Goal: Information Seeking & Learning: Find specific fact

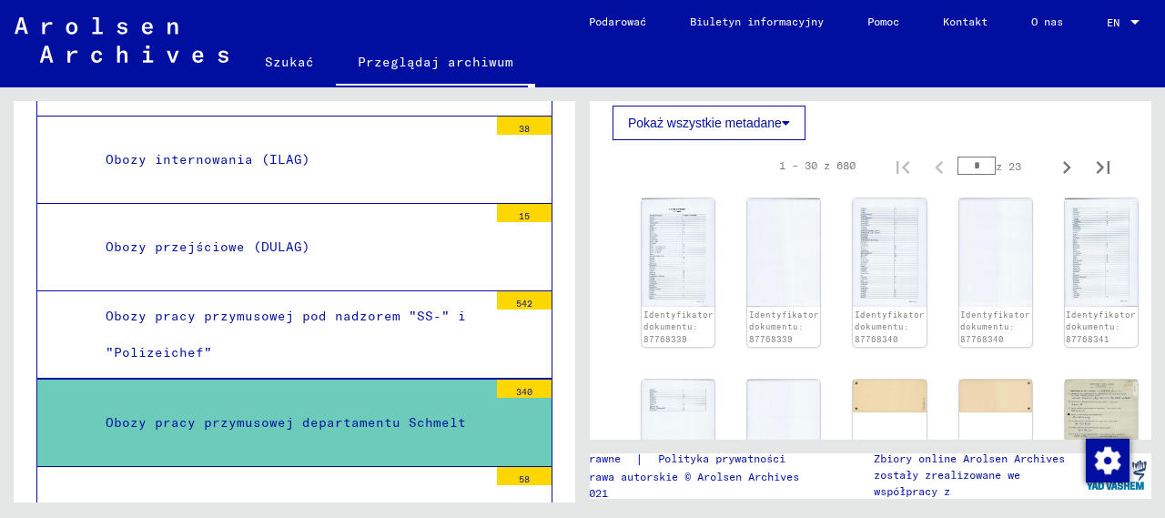
scroll to position [925, 0]
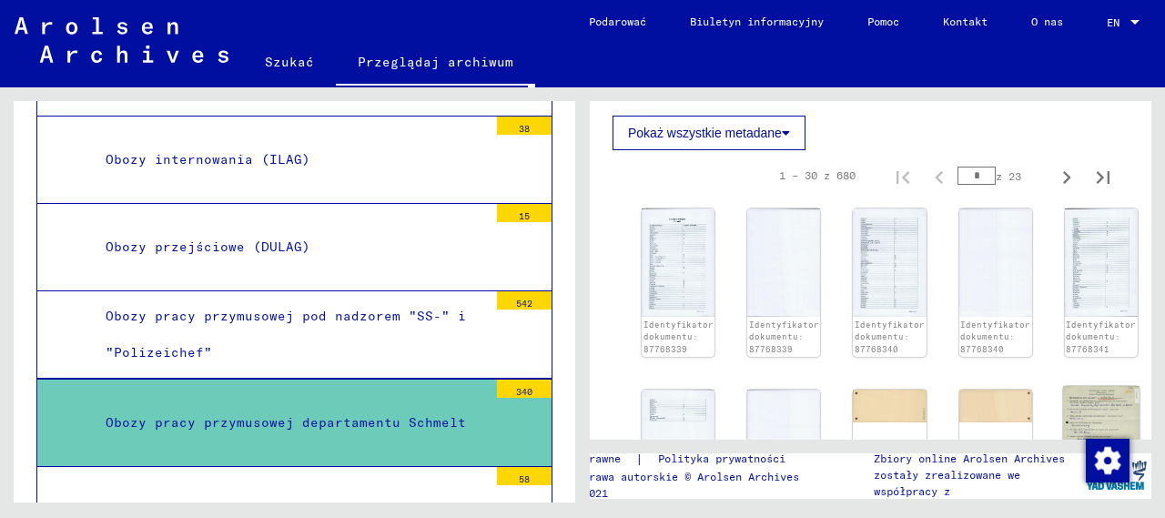
click at [1083, 386] on img at bounding box center [1101, 439] width 76 height 107
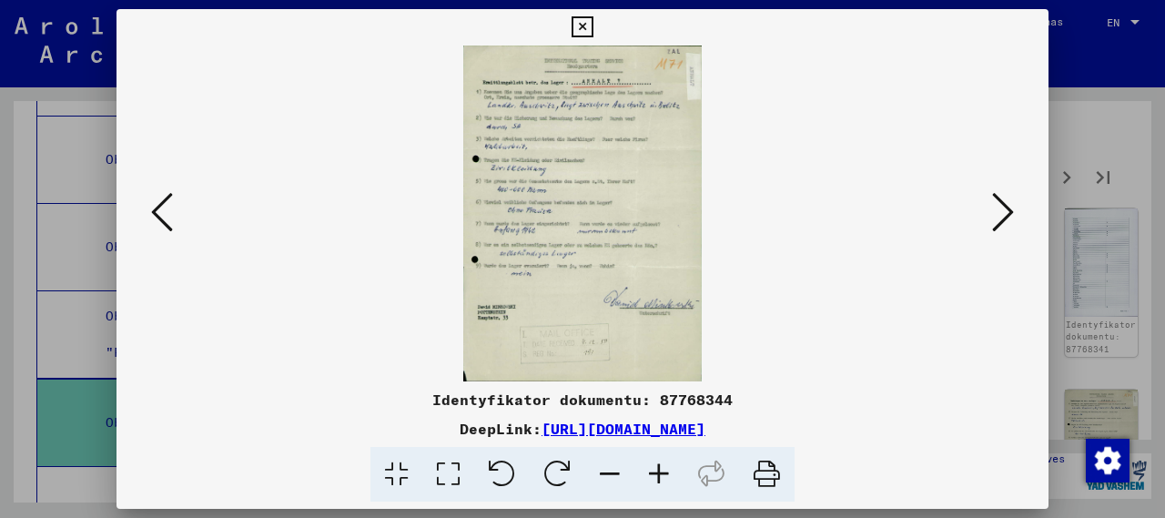
click at [547, 139] on img at bounding box center [582, 213] width 808 height 336
click at [562, 141] on img at bounding box center [582, 213] width 808 height 336
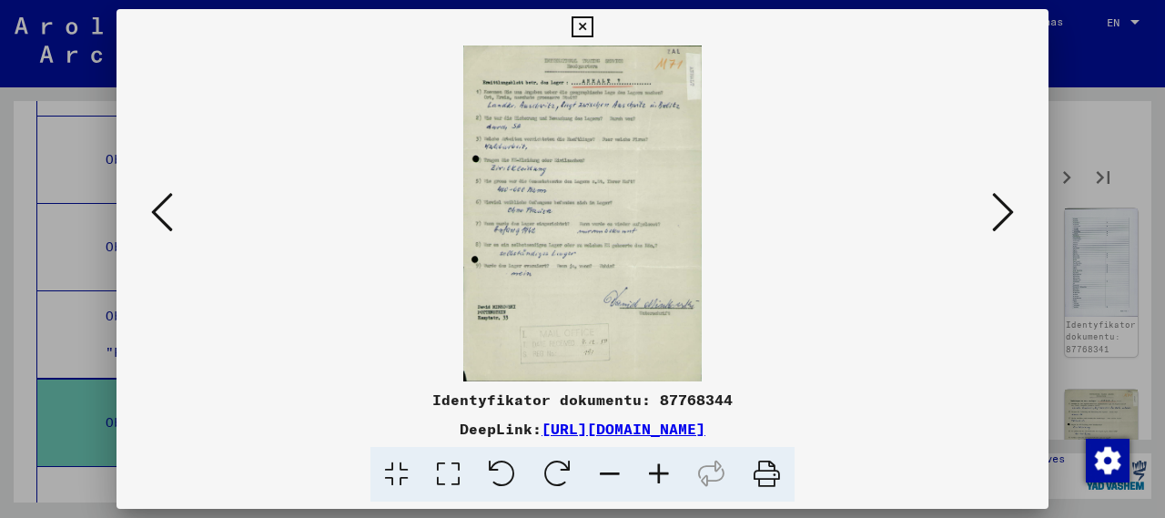
click at [562, 141] on img at bounding box center [582, 213] width 808 height 336
click at [661, 474] on icon at bounding box center [658, 474] width 49 height 55
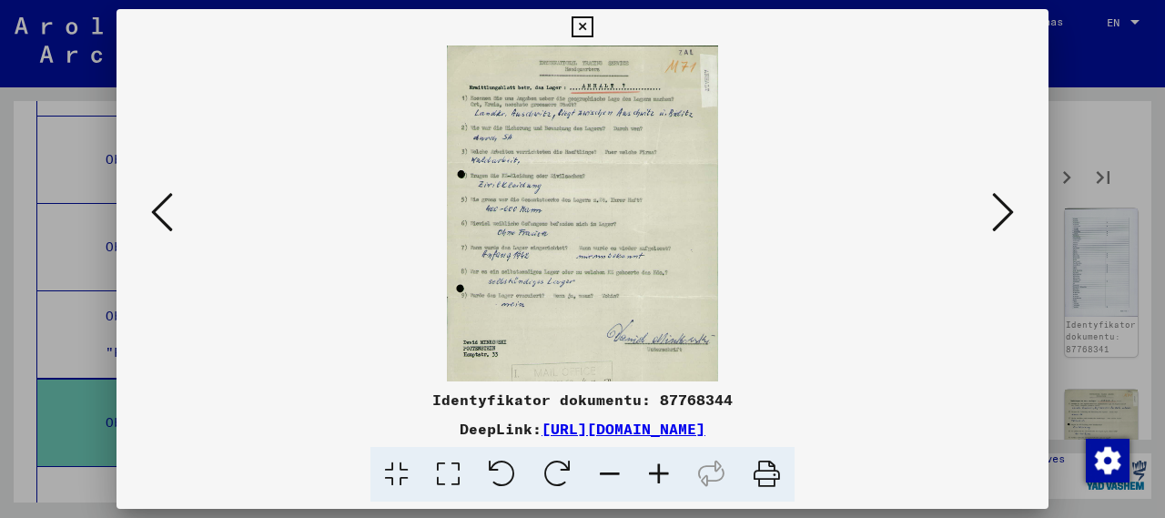
click at [669, 478] on icon at bounding box center [658, 474] width 49 height 55
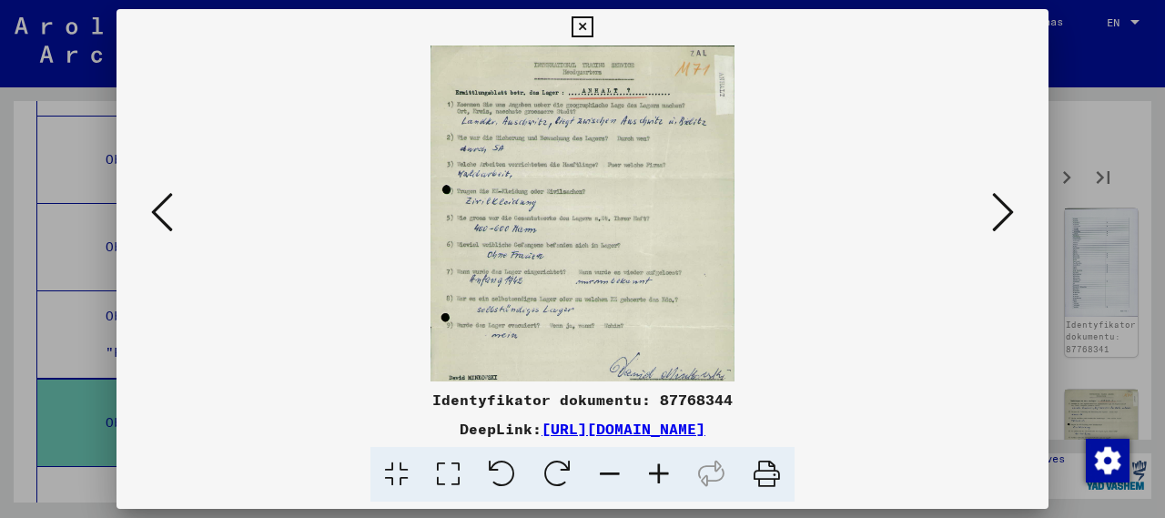
click at [669, 478] on icon at bounding box center [658, 474] width 49 height 55
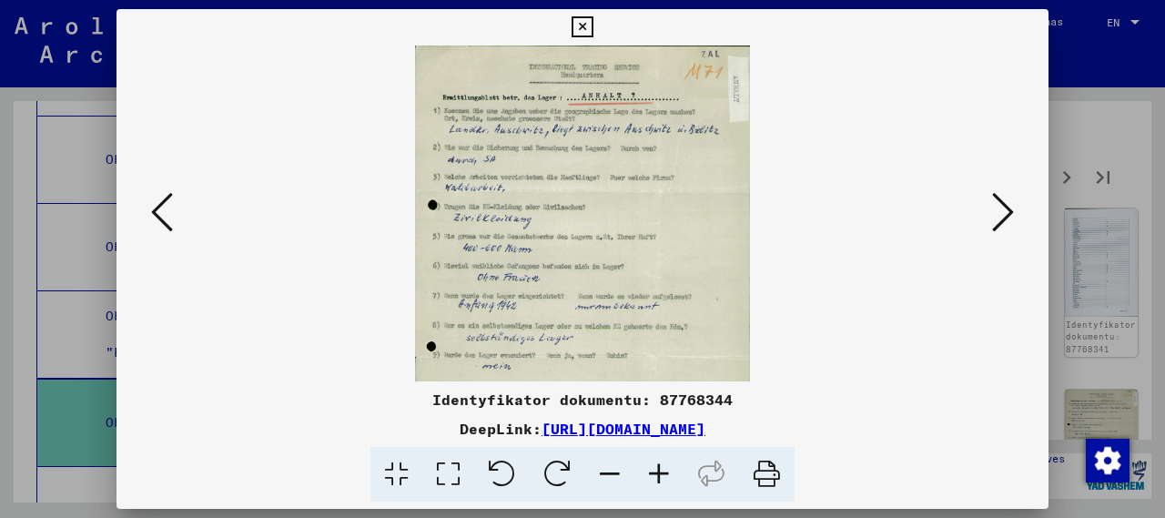
click at [669, 478] on icon at bounding box center [658, 474] width 49 height 55
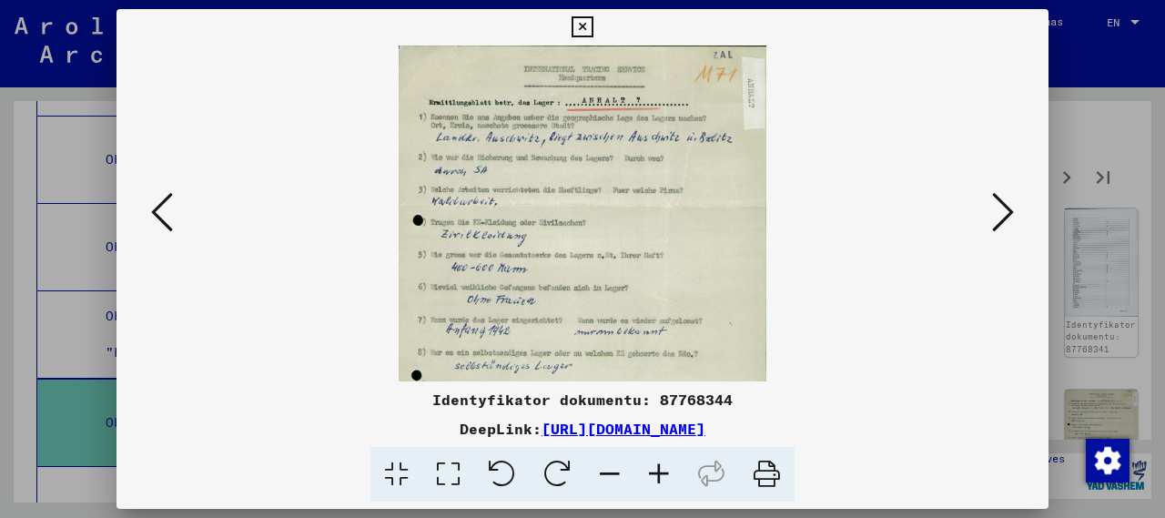
click at [669, 476] on icon at bounding box center [658, 474] width 49 height 55
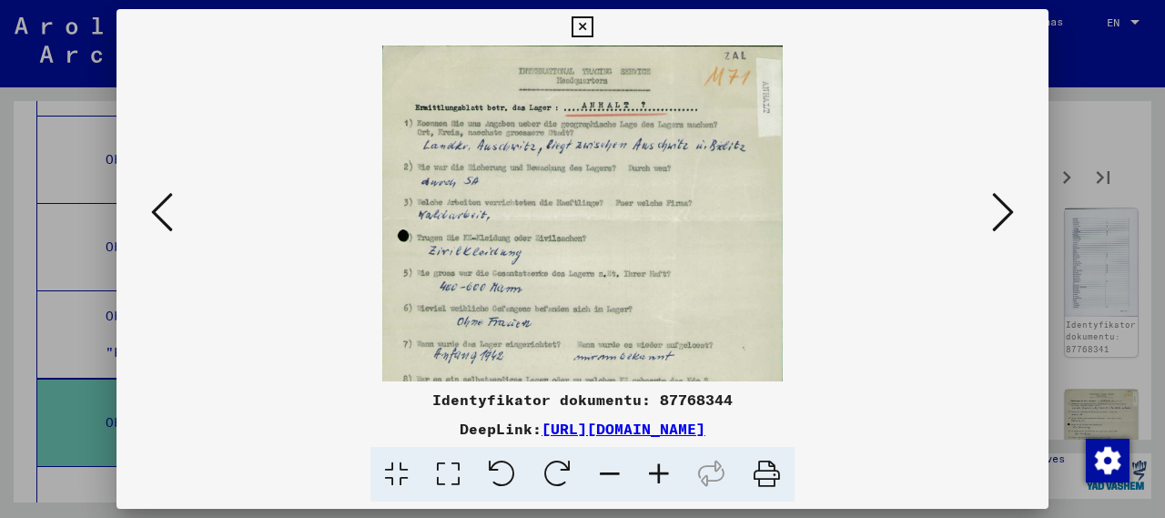
click at [669, 476] on icon at bounding box center [658, 474] width 49 height 55
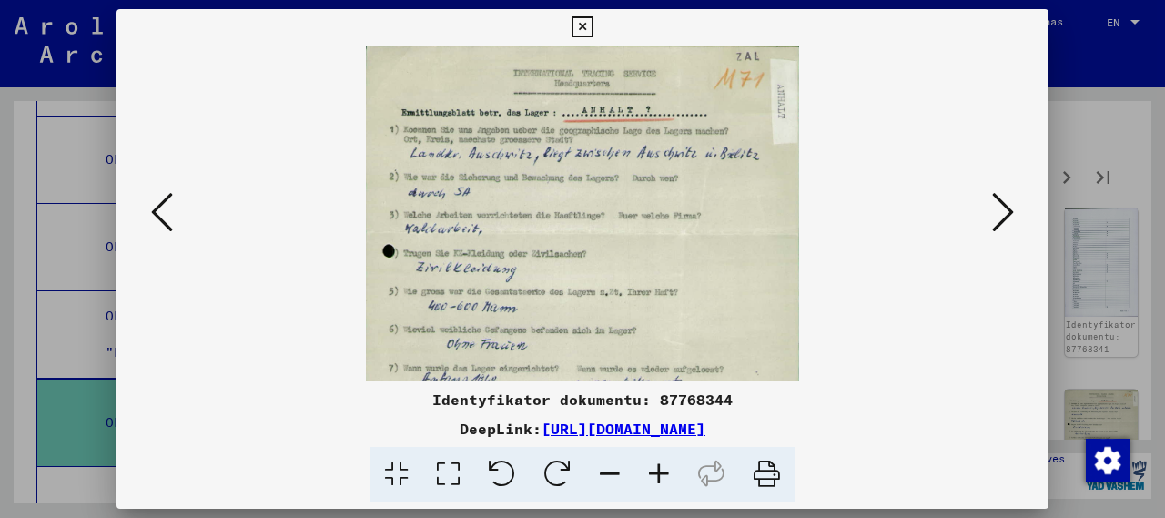
click at [669, 476] on icon at bounding box center [658, 474] width 49 height 55
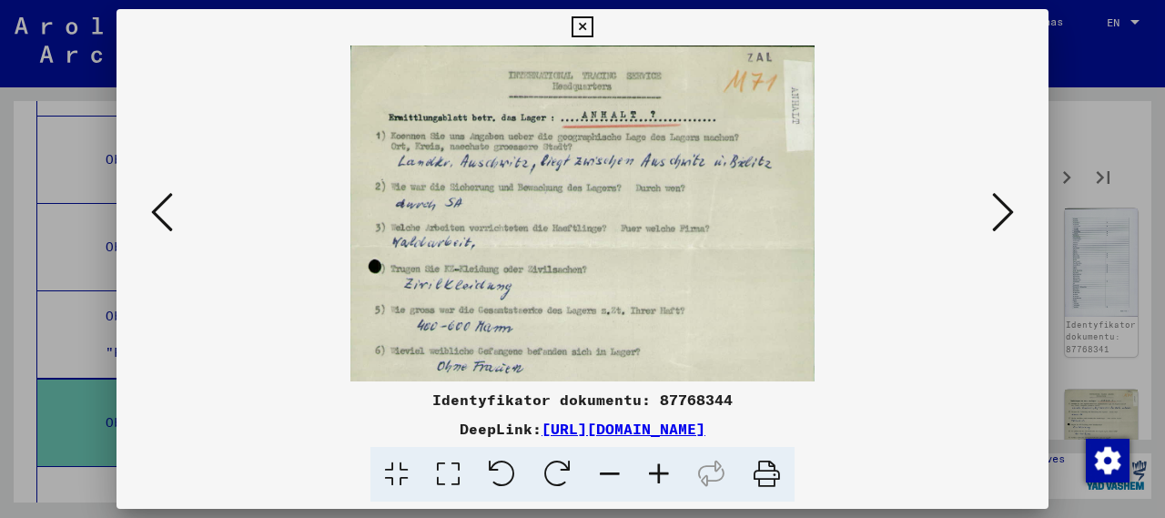
click at [669, 476] on icon at bounding box center [658, 474] width 49 height 55
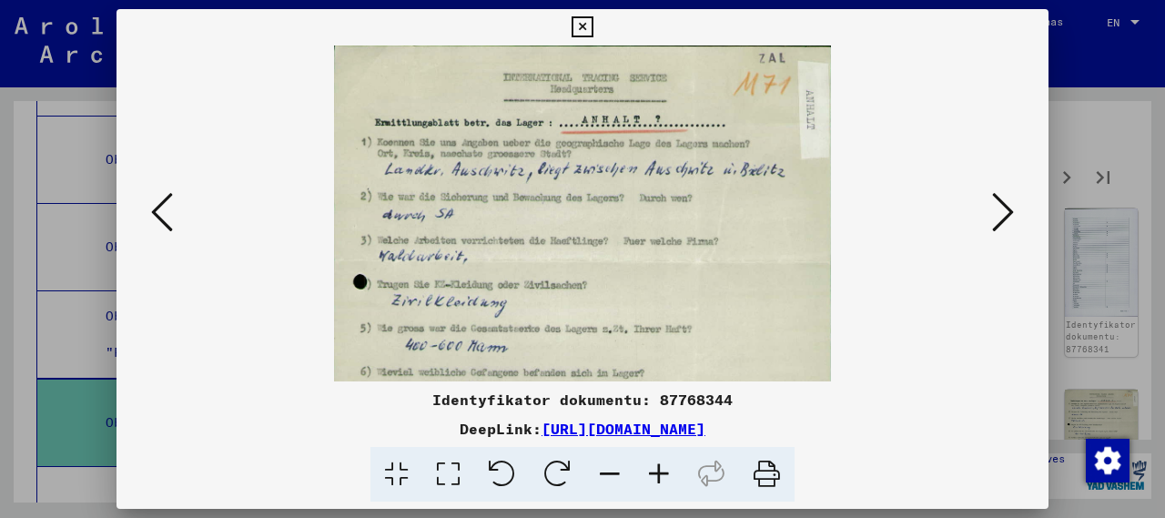
click at [665, 476] on icon at bounding box center [658, 474] width 49 height 55
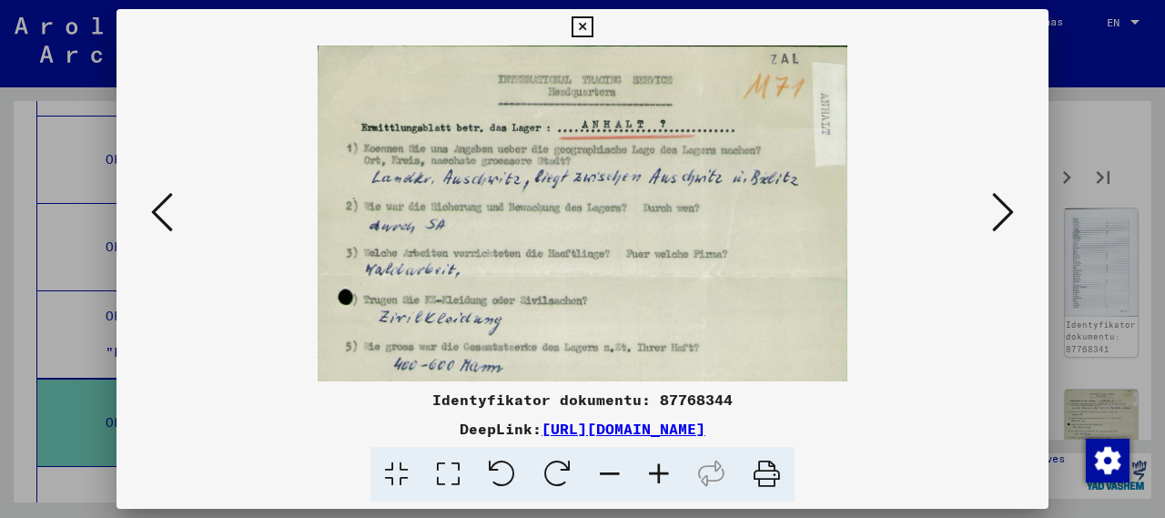
click at [665, 476] on icon at bounding box center [658, 474] width 49 height 55
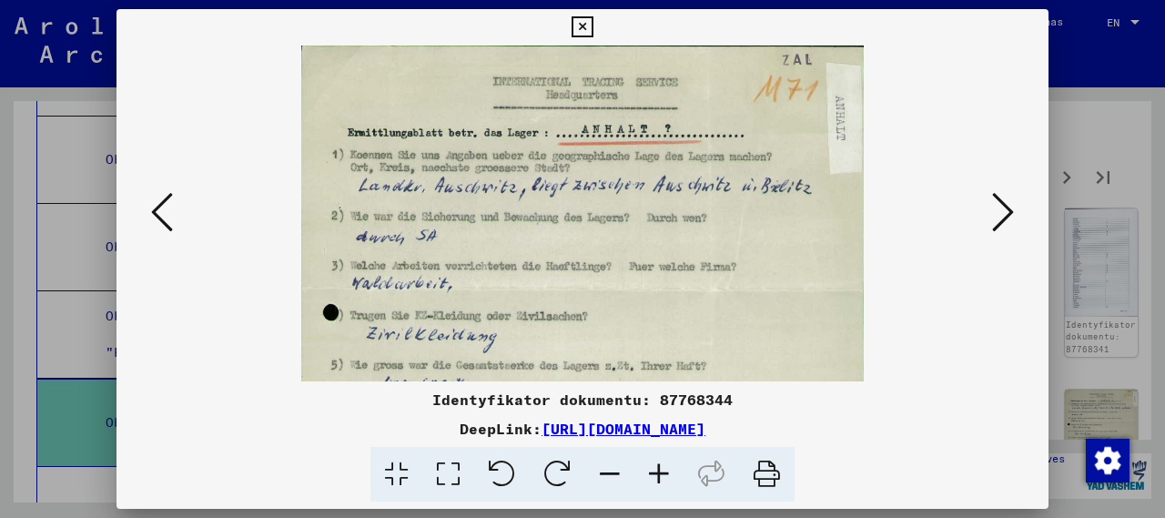
click at [665, 476] on icon at bounding box center [658, 474] width 49 height 55
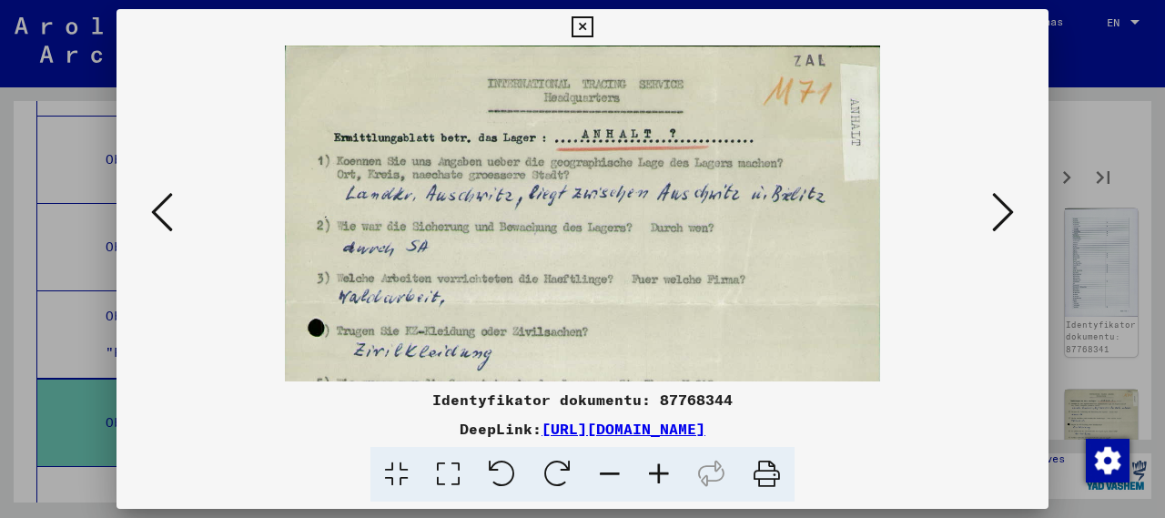
click at [665, 476] on icon at bounding box center [658, 474] width 49 height 55
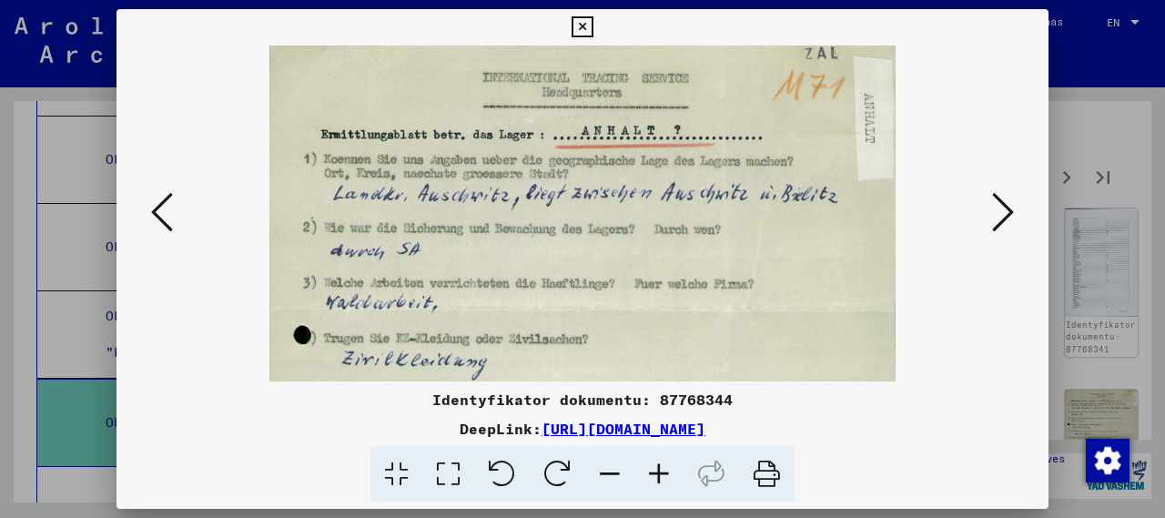
scroll to position [0, 0]
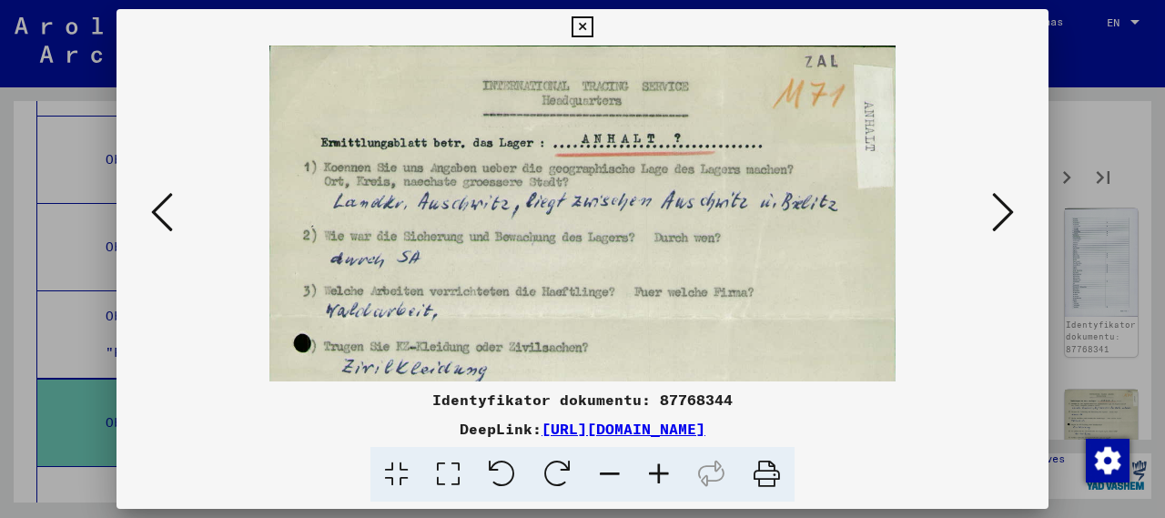
drag, startPoint x: 809, startPoint y: 281, endPoint x: 716, endPoint y: 345, distance: 112.5
click at [716, 345] on img at bounding box center [582, 486] width 627 height 882
click at [1005, 207] on icon at bounding box center [1003, 212] width 22 height 44
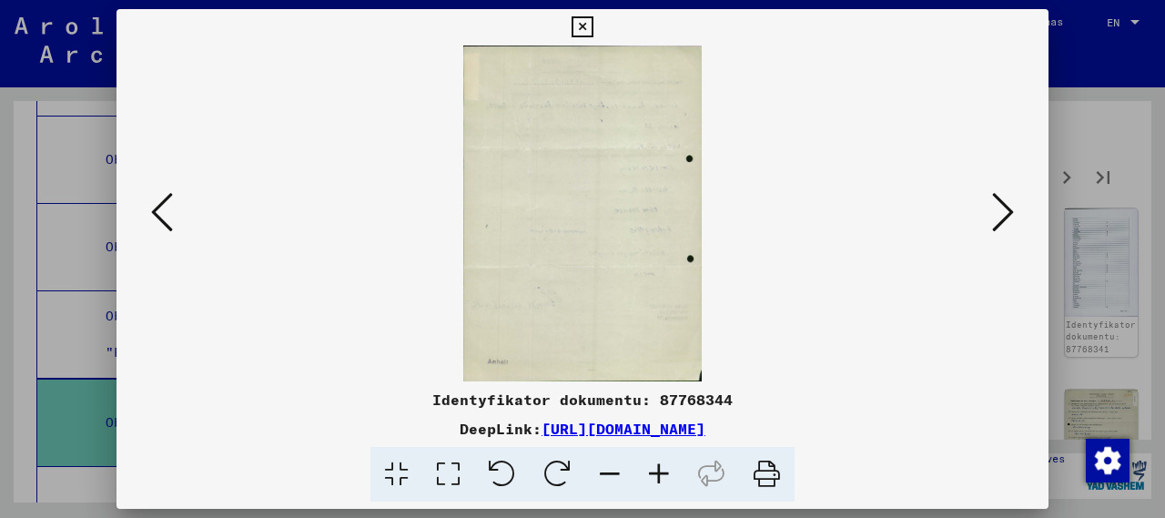
click at [1005, 207] on icon at bounding box center [1003, 212] width 22 height 44
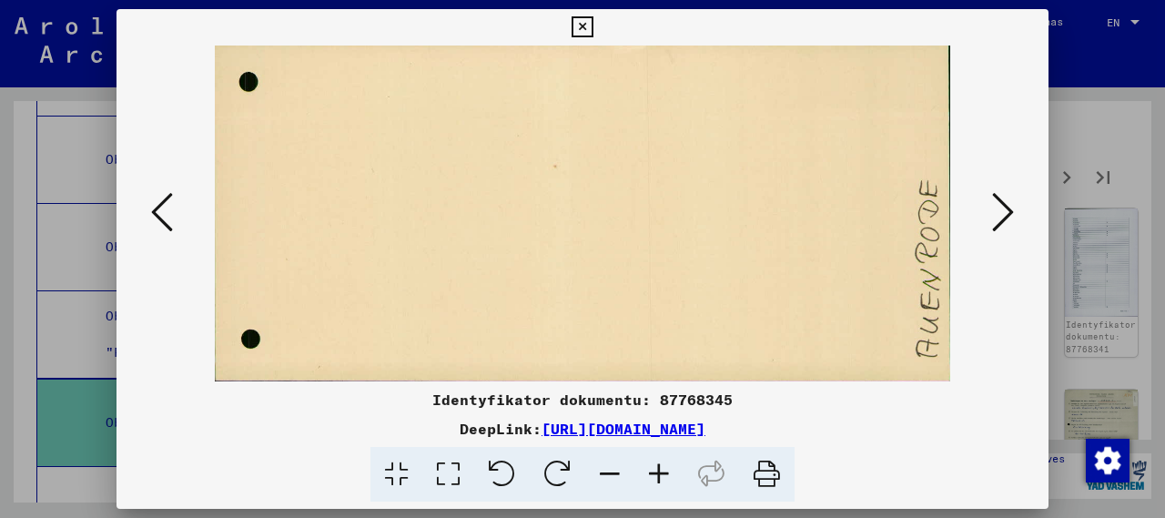
click at [1005, 207] on icon at bounding box center [1003, 212] width 22 height 44
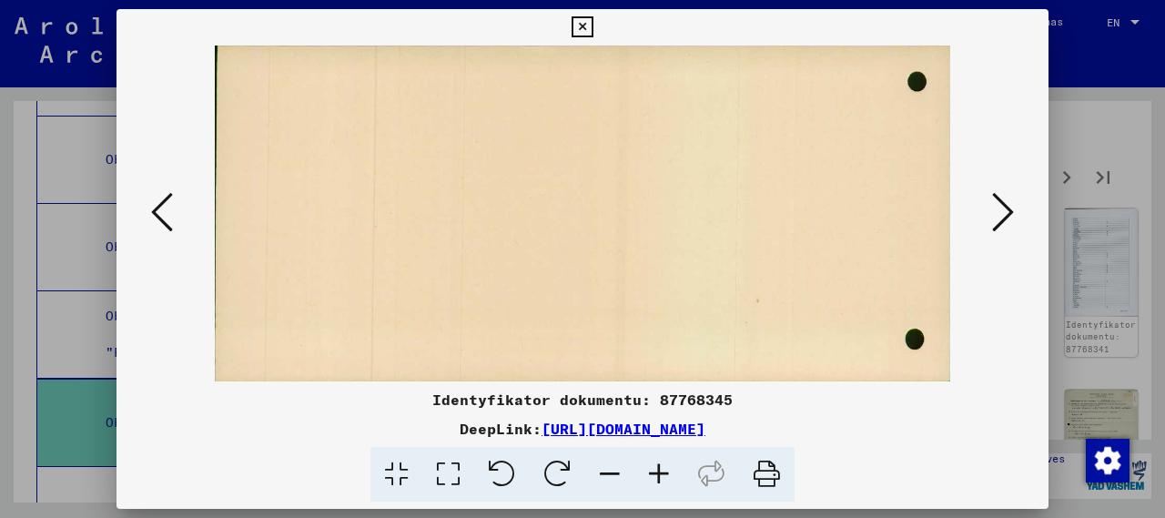
click at [613, 474] on icon at bounding box center [609, 474] width 49 height 55
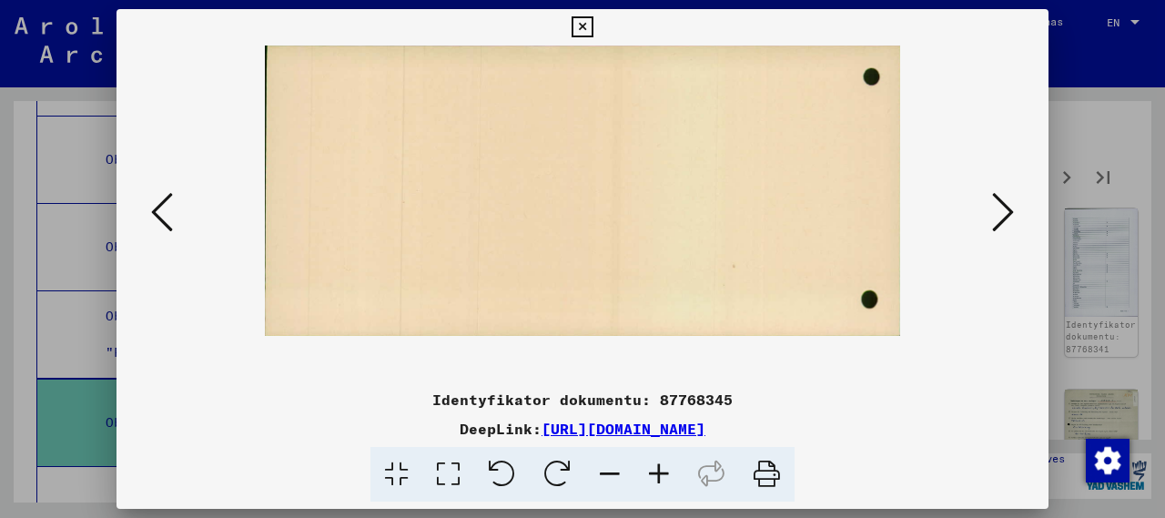
click at [613, 474] on icon at bounding box center [609, 474] width 49 height 55
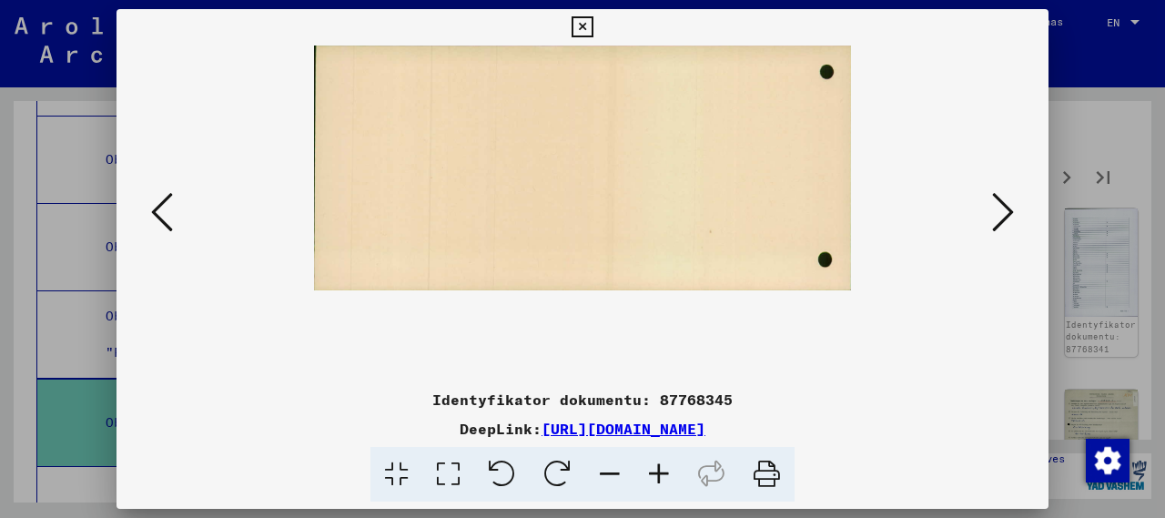
click at [613, 474] on icon at bounding box center [609, 474] width 49 height 55
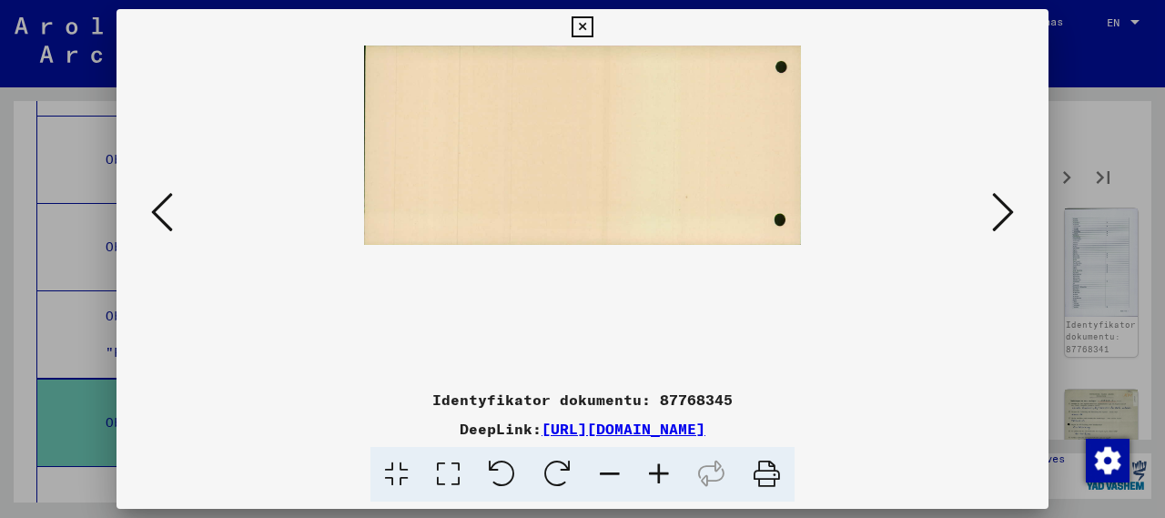
click at [1014, 212] on button at bounding box center [1002, 213] width 33 height 52
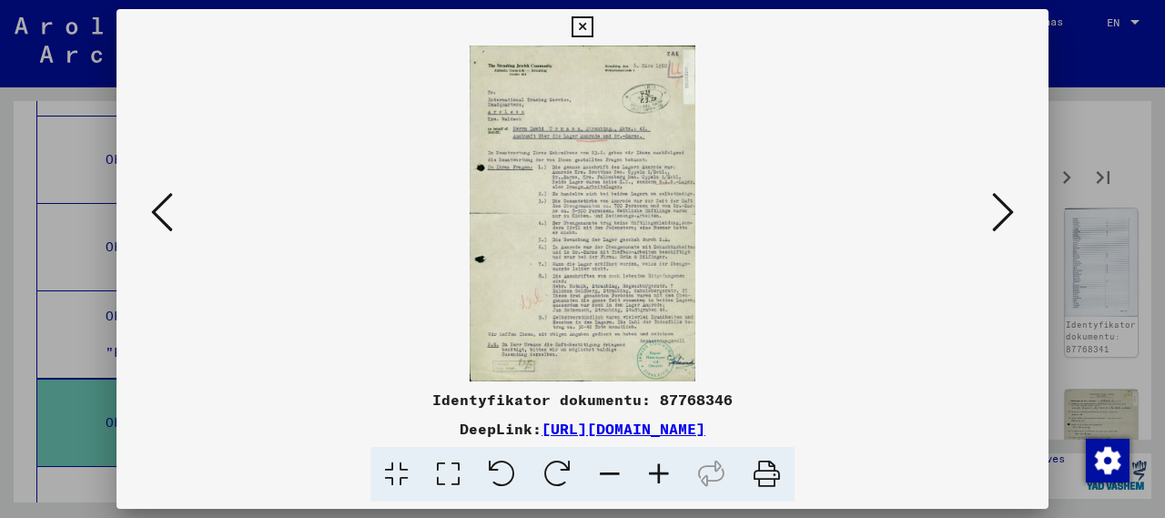
click at [658, 475] on icon at bounding box center [658, 474] width 49 height 55
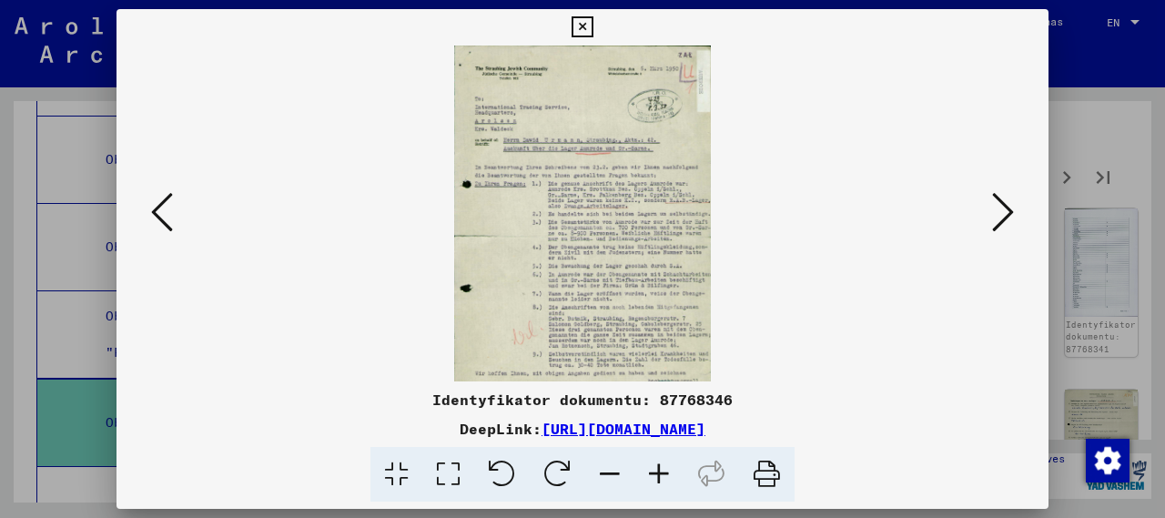
click at [658, 475] on icon at bounding box center [658, 474] width 49 height 55
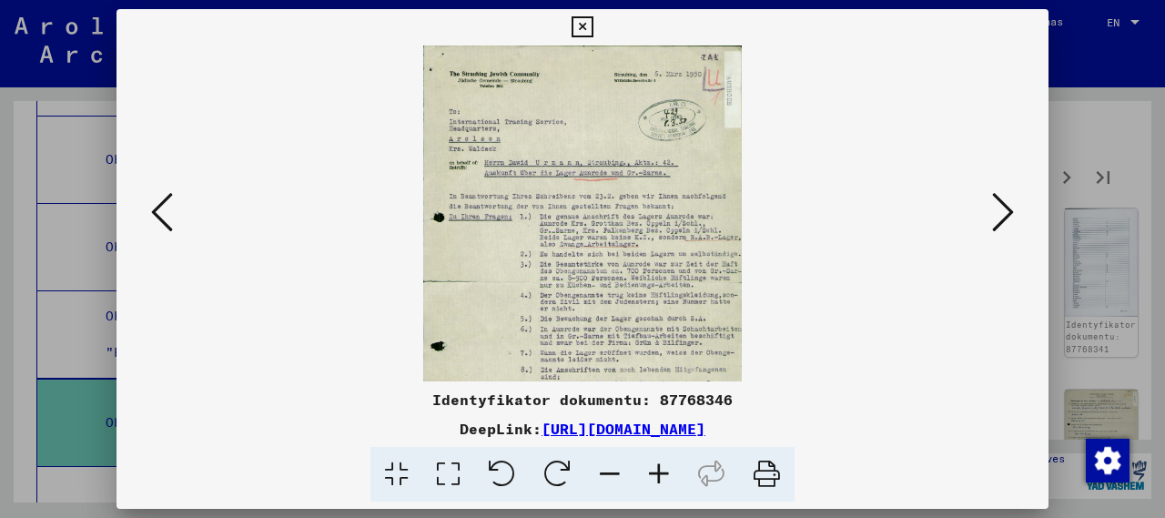
click at [658, 475] on icon at bounding box center [658, 474] width 49 height 55
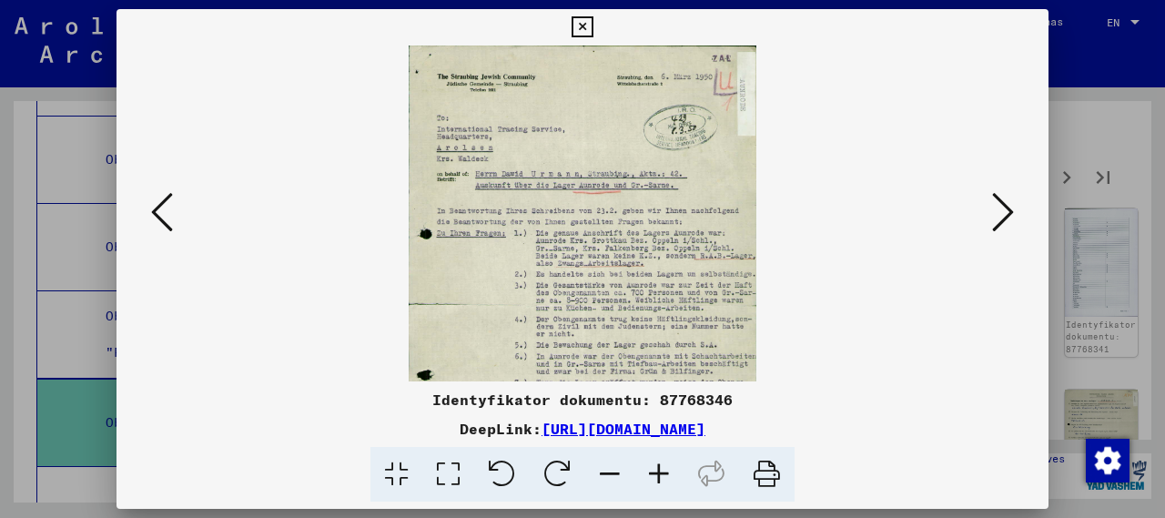
click at [658, 475] on icon at bounding box center [658, 474] width 49 height 55
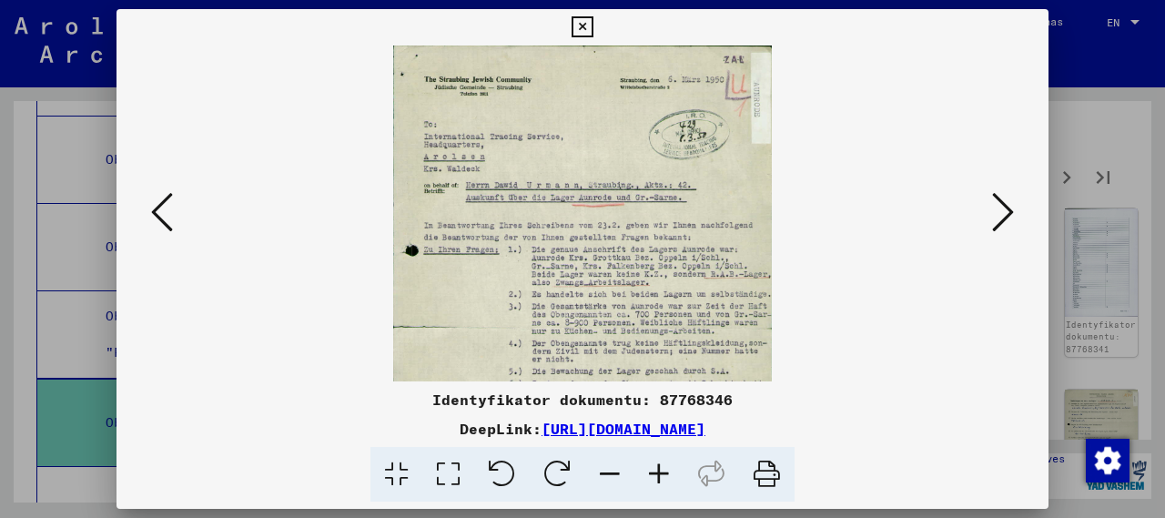
click at [658, 475] on icon at bounding box center [658, 474] width 49 height 55
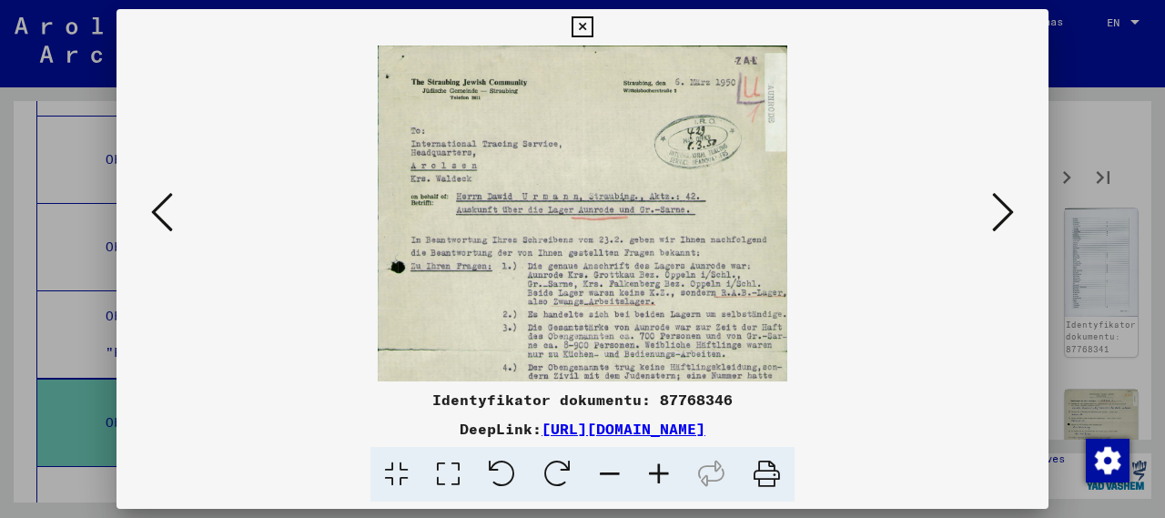
click at [658, 475] on icon at bounding box center [658, 474] width 49 height 55
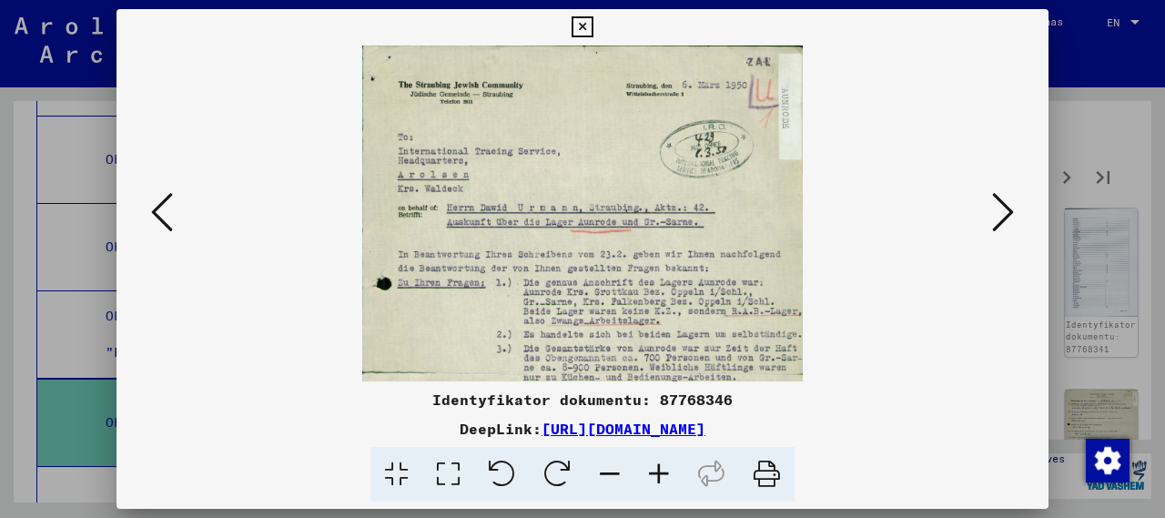
click at [658, 475] on icon at bounding box center [658, 474] width 49 height 55
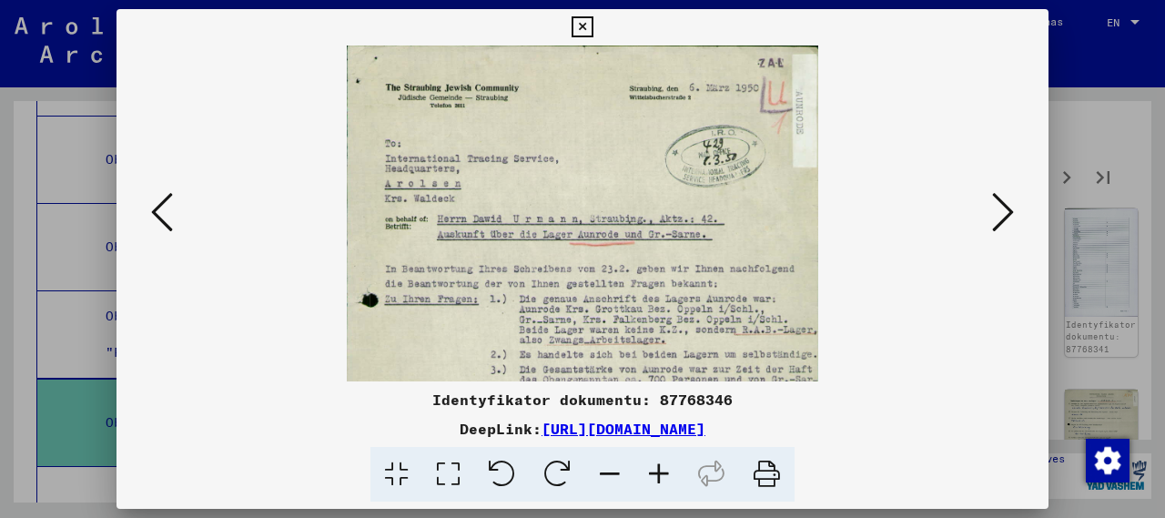
click at [658, 475] on icon at bounding box center [658, 474] width 49 height 55
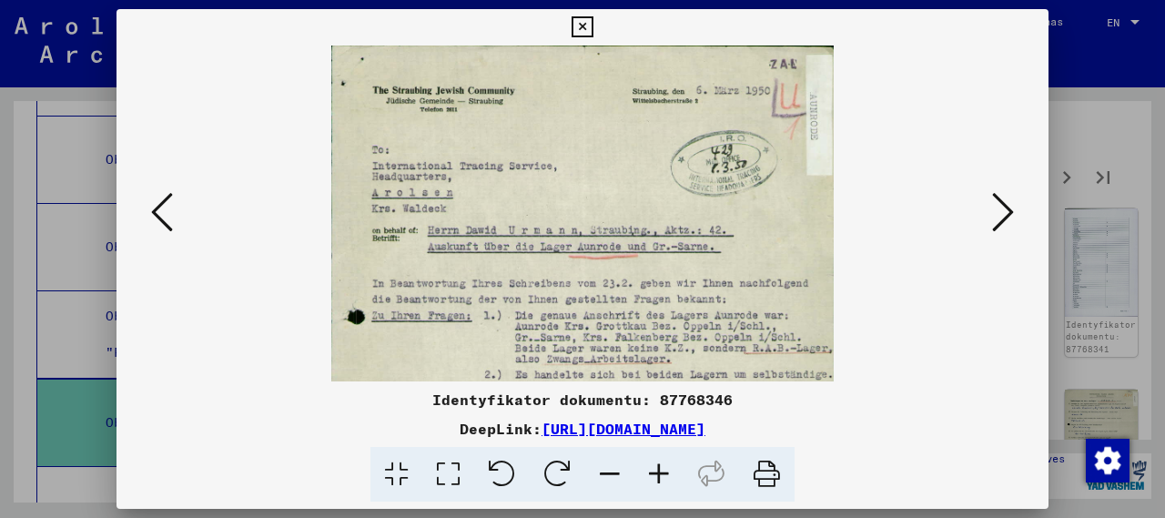
click at [658, 475] on icon at bounding box center [658, 474] width 49 height 55
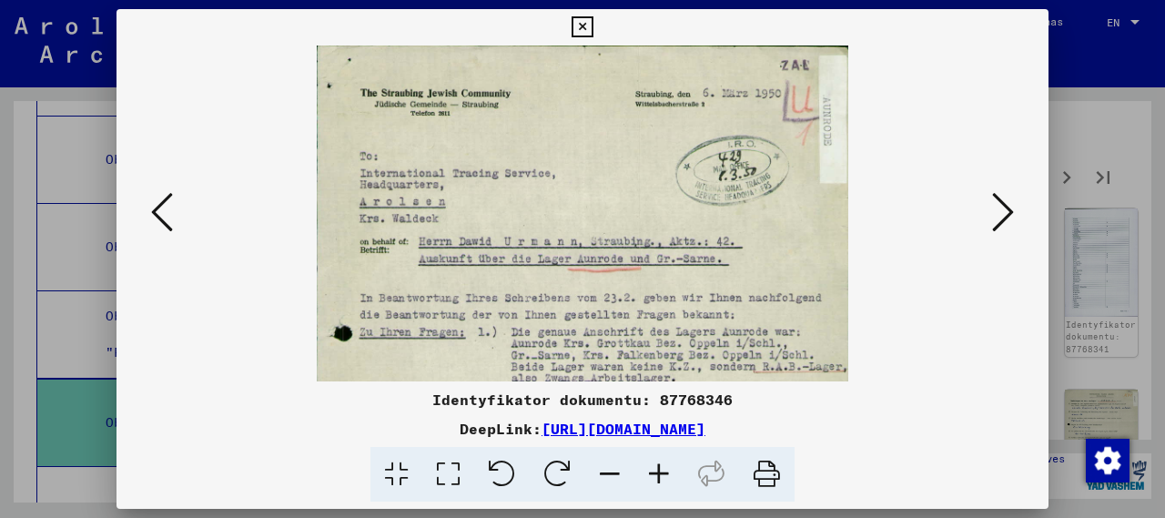
click at [658, 475] on icon at bounding box center [658, 474] width 49 height 55
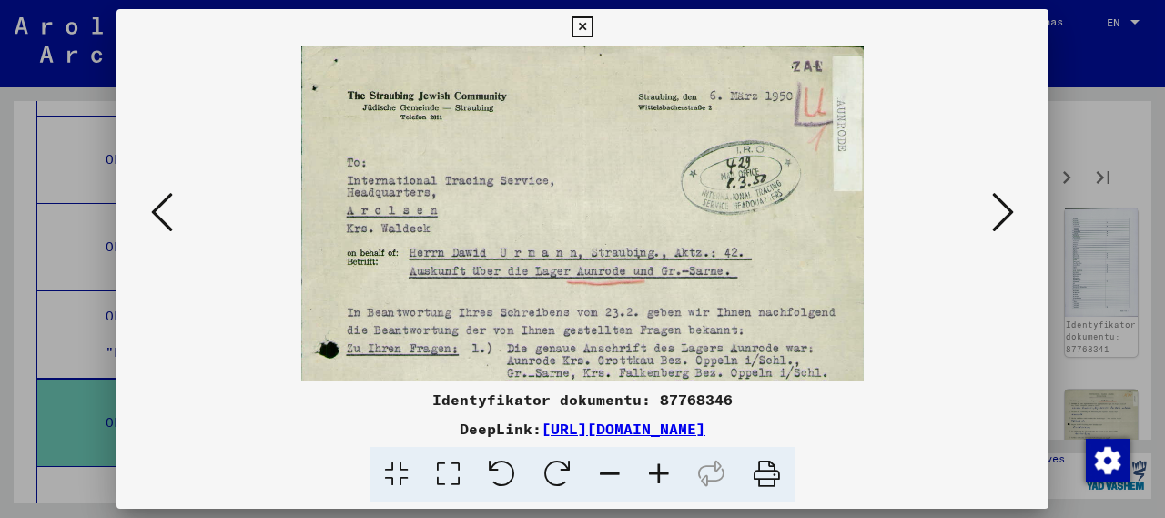
click at [658, 475] on icon at bounding box center [658, 474] width 49 height 55
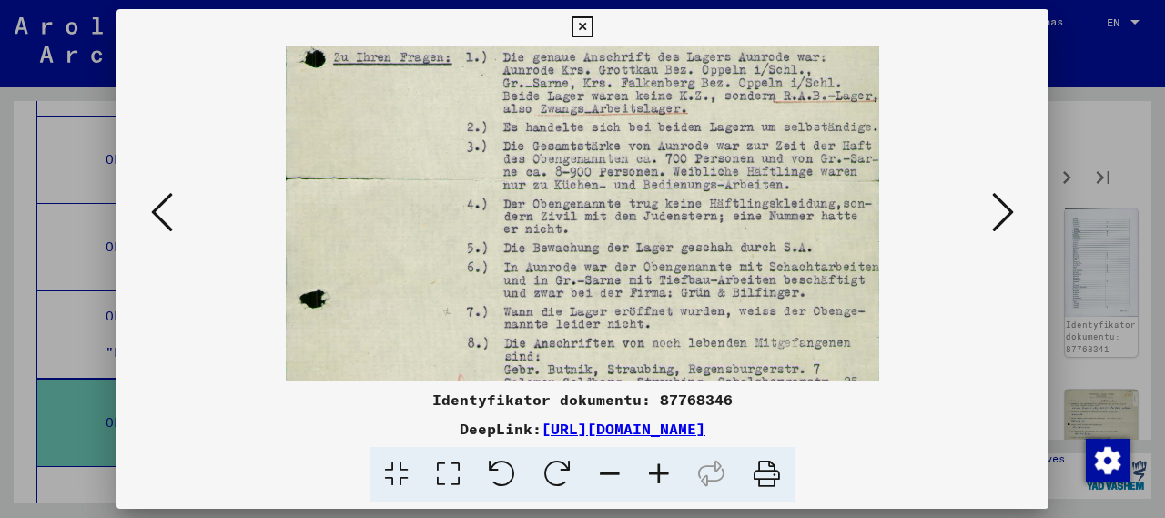
scroll to position [317, 0]
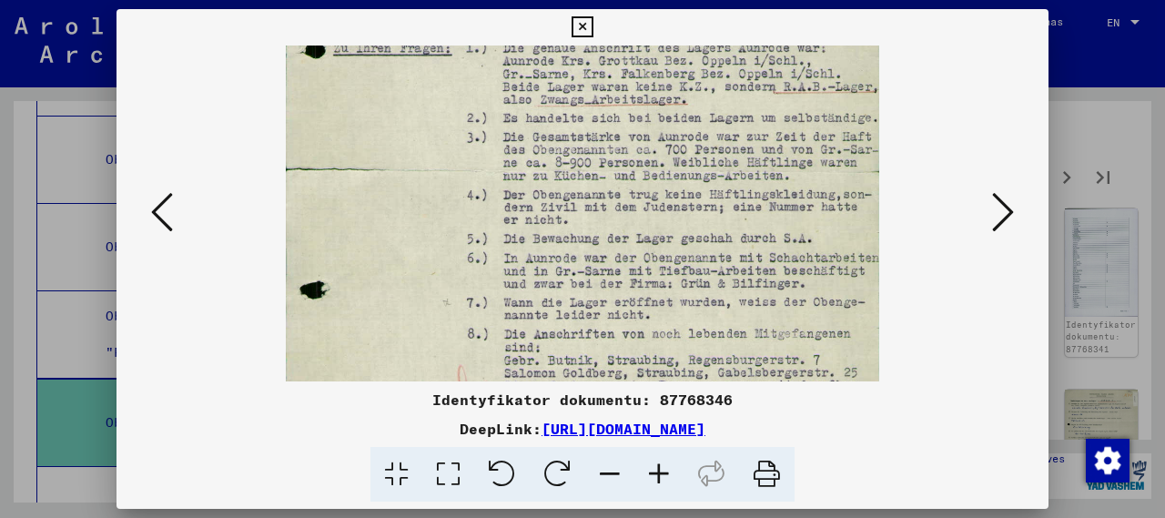
drag, startPoint x: 640, startPoint y: 312, endPoint x: 619, endPoint y: 30, distance: 282.8
click at [619, 30] on div "Identyfikator dokumentu: 87768346 DeepLink: [URL][DOMAIN_NAME]" at bounding box center [582, 255] width 932 height 493
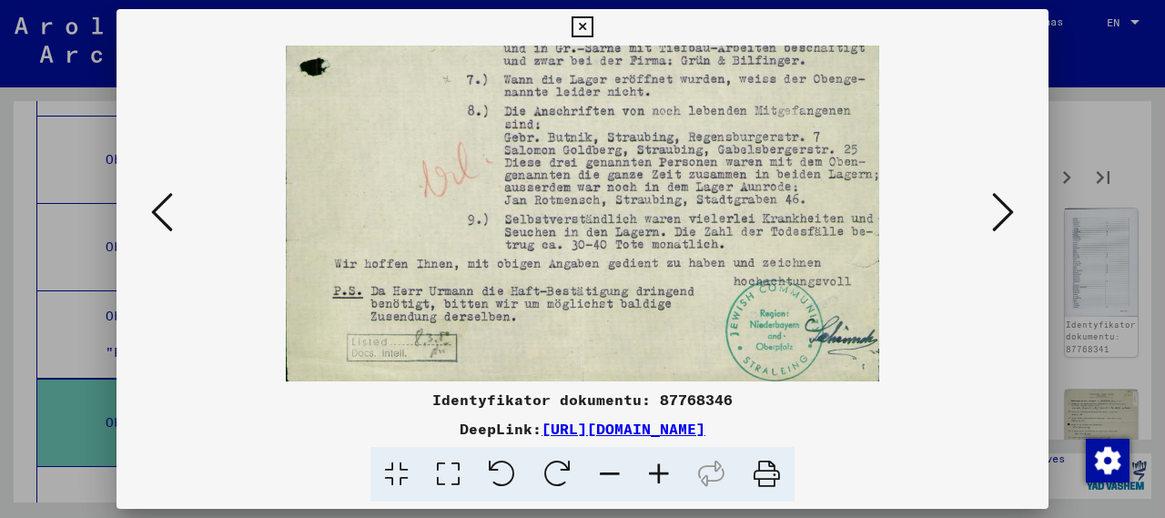
scroll to position [546, 0]
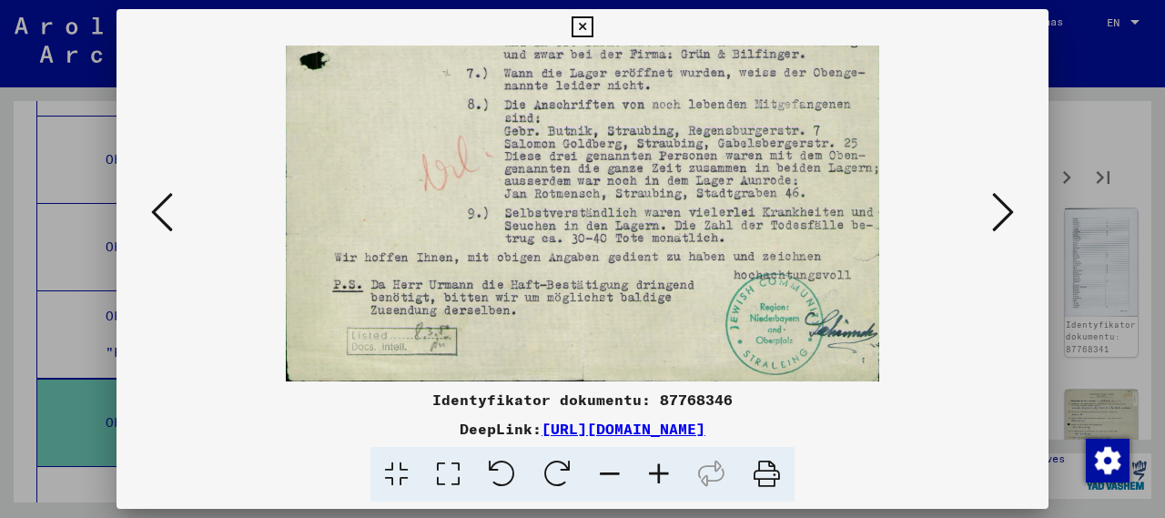
drag, startPoint x: 585, startPoint y: 334, endPoint x: 599, endPoint y: 34, distance: 300.5
click at [599, 34] on div "Identyfikator dokumentu: 87768346 DeepLink: [URL][DOMAIN_NAME]" at bounding box center [582, 255] width 932 height 493
click at [577, 25] on icon at bounding box center [581, 27] width 21 height 22
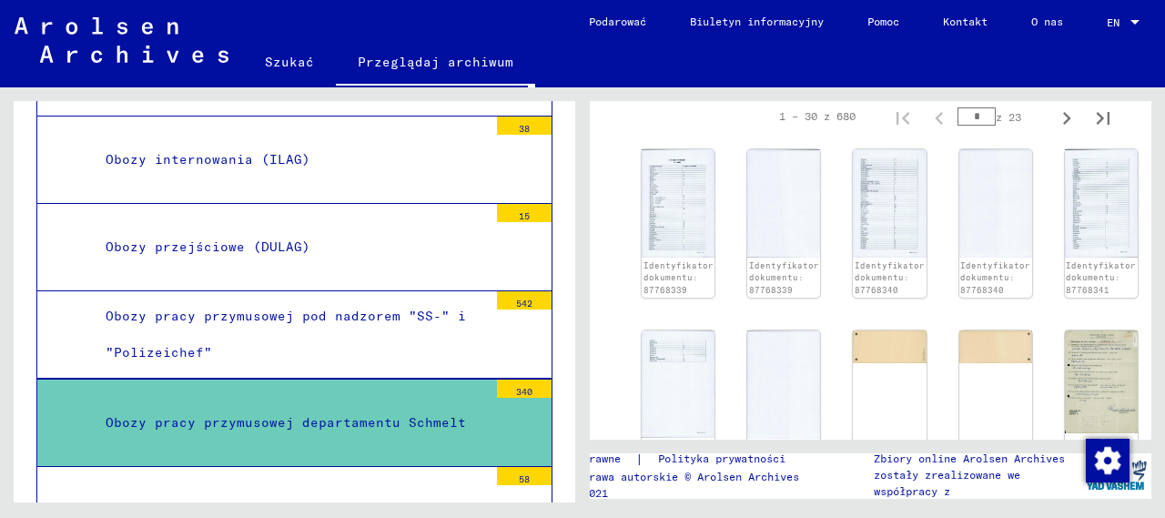
scroll to position [979, 0]
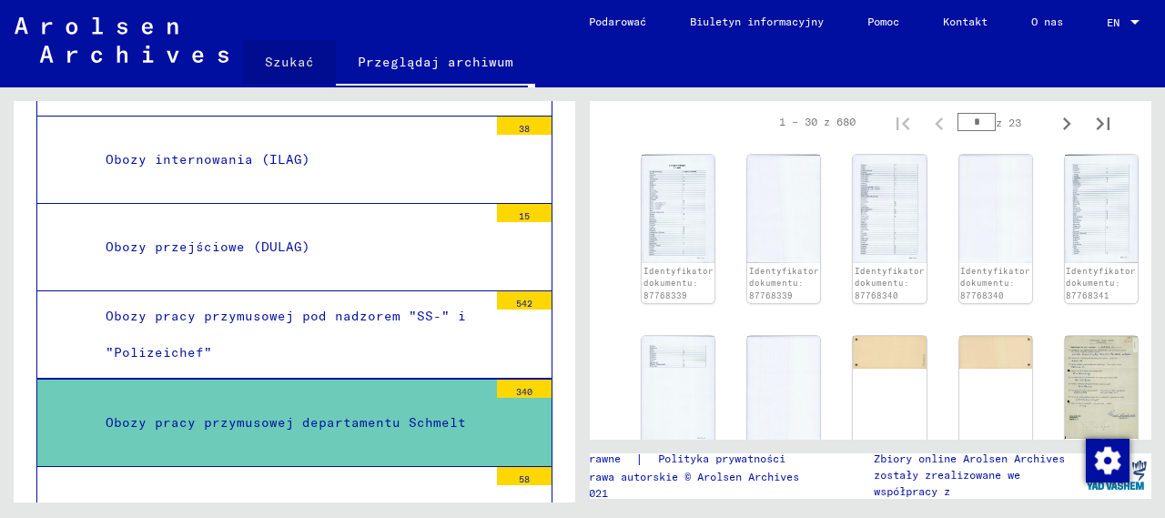
click at [284, 59] on link "Szukać" at bounding box center [289, 62] width 93 height 44
click at [284, 59] on link "Szukać" at bounding box center [289, 63] width 93 height 47
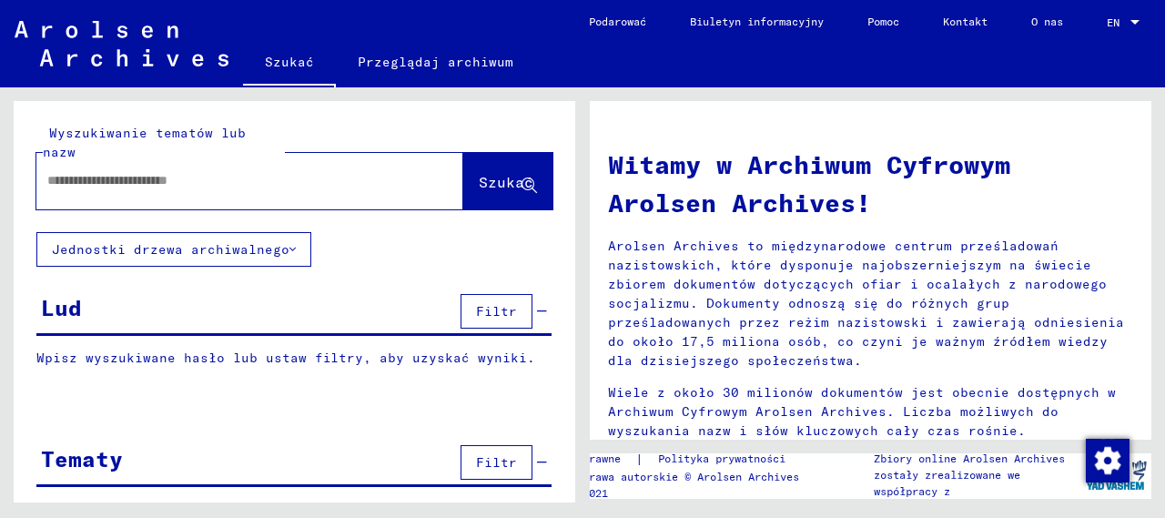
click at [263, 171] on input "text" at bounding box center [227, 180] width 361 height 19
type input "*********"
click at [479, 173] on span "Szukać" at bounding box center [506, 182] width 55 height 18
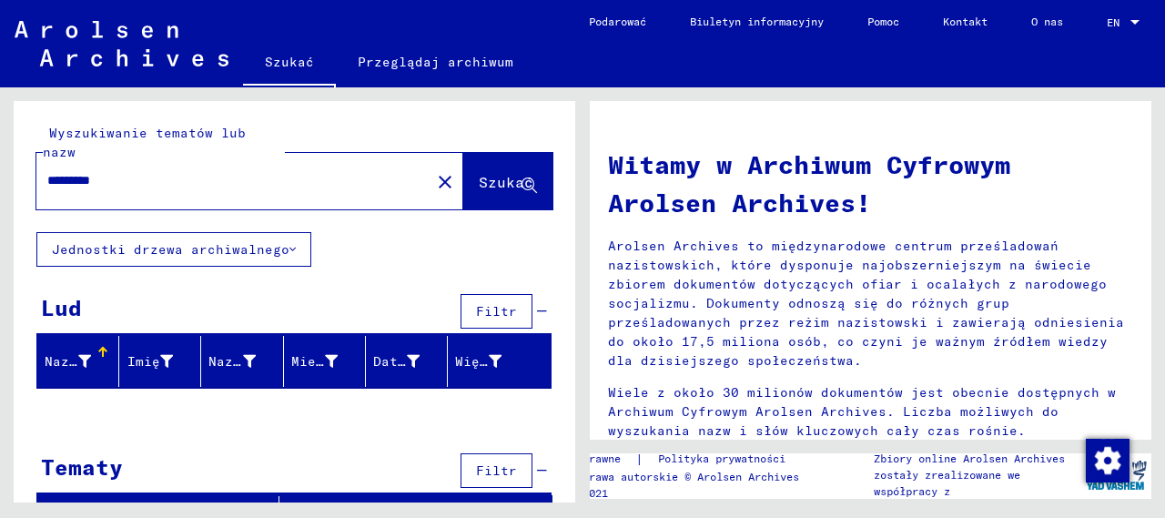
scroll to position [4, 0]
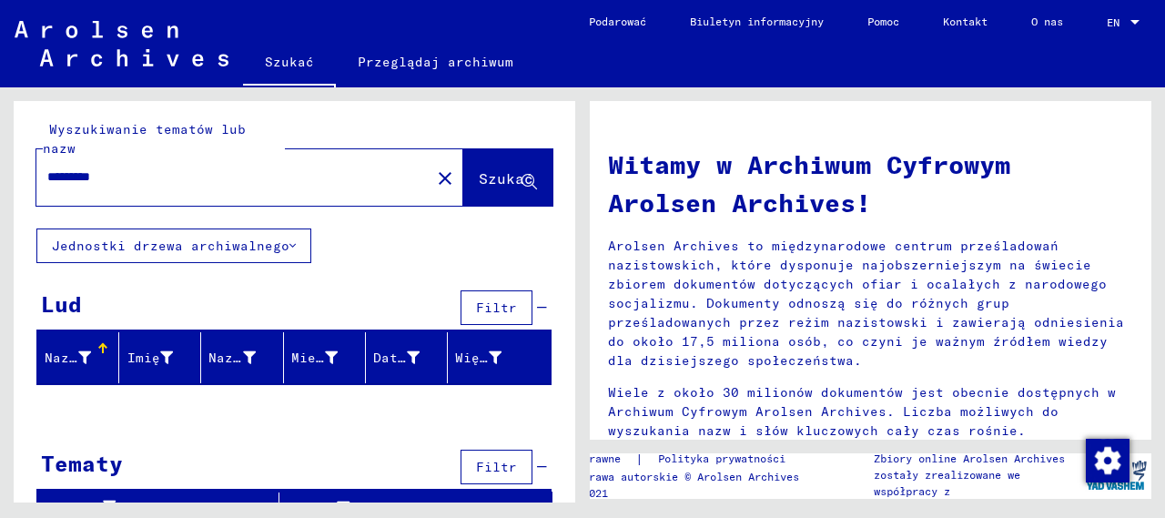
click at [294, 239] on icon at bounding box center [292, 245] width 6 height 13
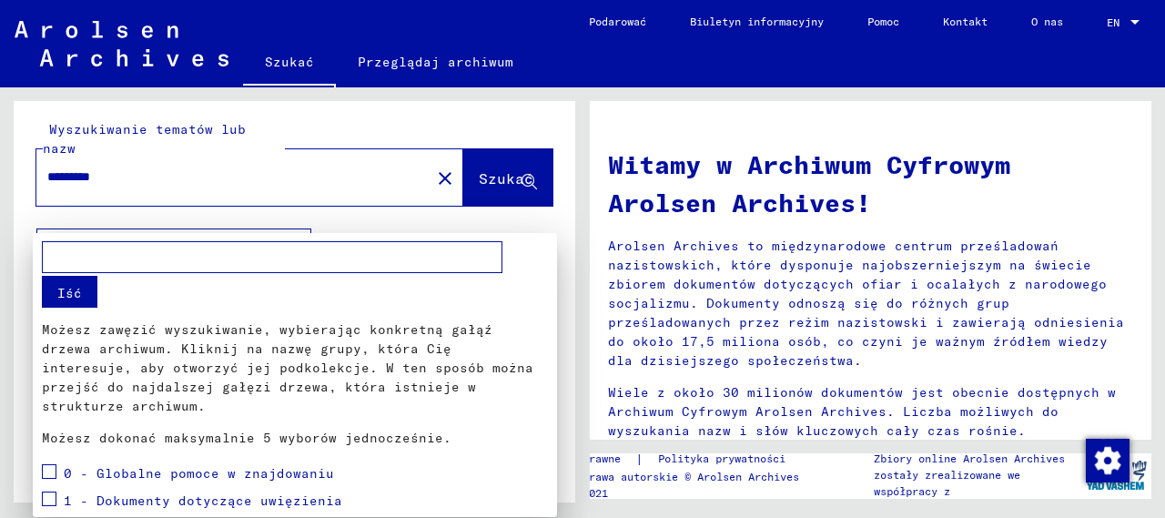
click at [253, 256] on input "text" at bounding box center [272, 257] width 460 height 32
type input "********"
click at [75, 292] on button "Iść" at bounding box center [69, 292] width 55 height 32
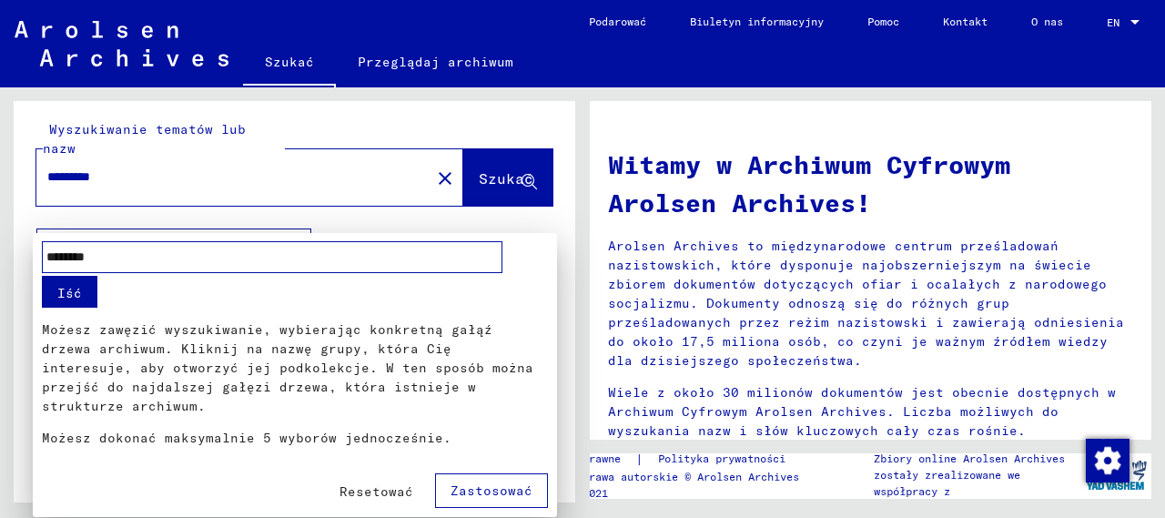
click at [75, 292] on button "Iść" at bounding box center [69, 292] width 55 height 32
click at [483, 482] on span "Zastosować" at bounding box center [491, 490] width 82 height 16
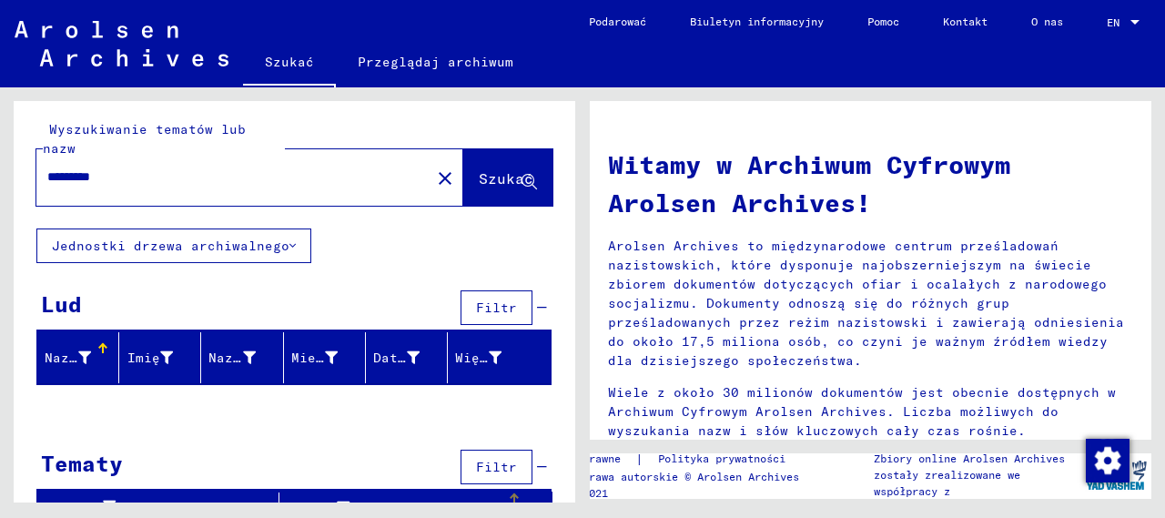
scroll to position [0, 0]
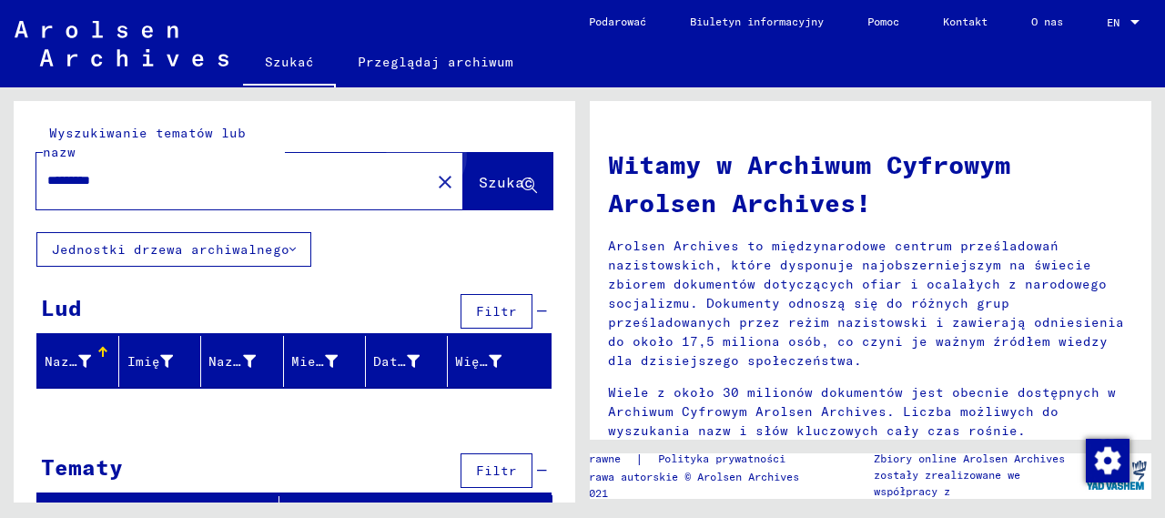
click at [486, 173] on span "Szukać" at bounding box center [506, 182] width 55 height 18
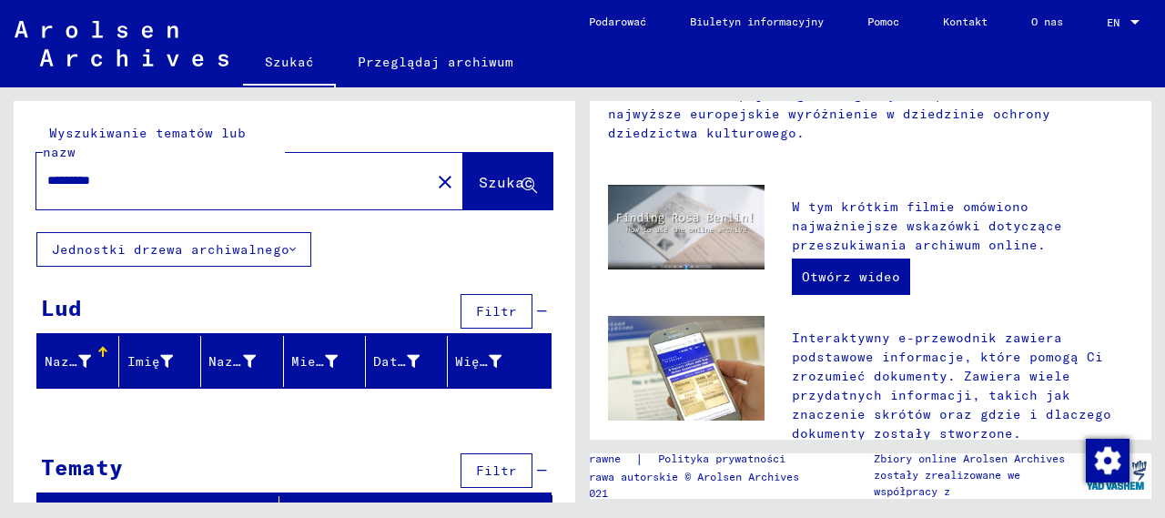
scroll to position [377, 0]
